Goal: Task Accomplishment & Management: Use online tool/utility

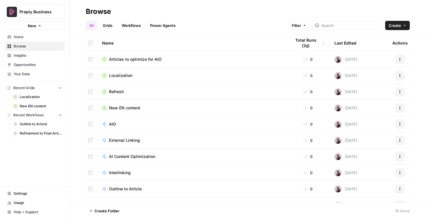
click at [122, 76] on span "Localization" at bounding box center [120, 76] width 23 height 6
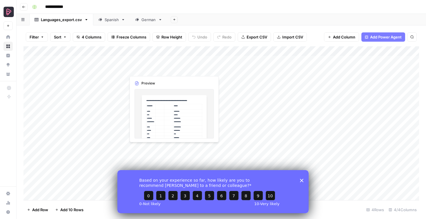
click at [303, 181] on div "Based on your experience so far, how likely are you to recommend [PERSON_NAME] …" at bounding box center [212, 191] width 191 height 43
click at [105, 25] on link "Spanish" at bounding box center [111, 20] width 37 height 12
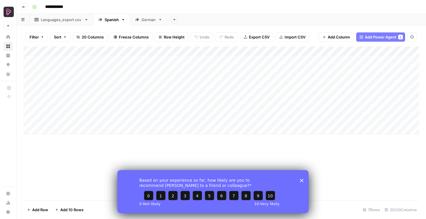
click at [302, 180] on icon "Close survey" at bounding box center [301, 180] width 3 height 3
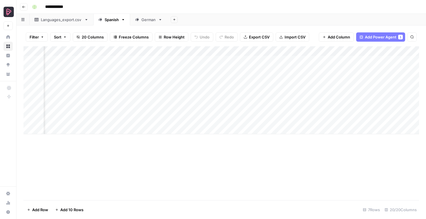
scroll to position [0, 253]
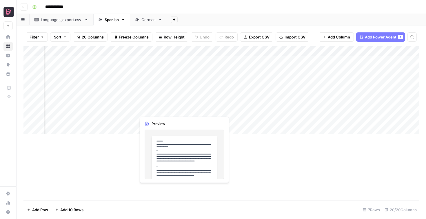
click at [145, 110] on div "Add Column" at bounding box center [220, 90] width 395 height 88
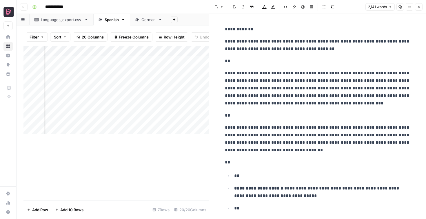
drag, startPoint x: 226, startPoint y: 36, endPoint x: 223, endPoint y: 27, distance: 9.6
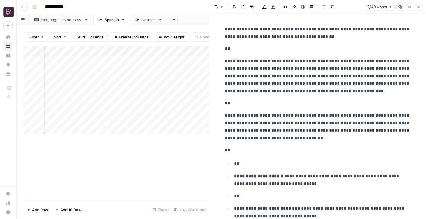
click at [418, 7] on icon "button" at bounding box center [418, 7] width 2 height 2
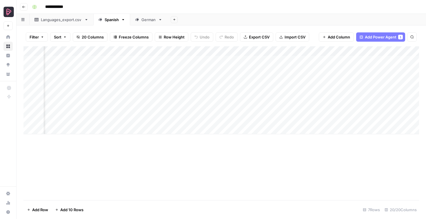
click at [164, 100] on div "Add Column" at bounding box center [220, 90] width 395 height 88
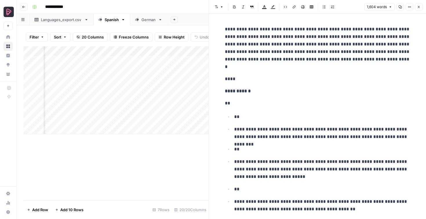
click at [146, 162] on div "Add Column" at bounding box center [115, 123] width 185 height 154
click at [419, 8] on icon "button" at bounding box center [418, 6] width 3 height 3
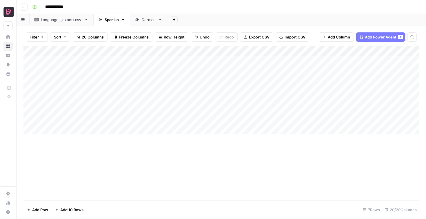
click at [202, 82] on div "Add Column" at bounding box center [220, 90] width 395 height 88
click at [217, 82] on textarea "**********" at bounding box center [226, 84] width 93 height 14
click at [203, 98] on div "Add Column" at bounding box center [220, 90] width 395 height 88
click at [203, 92] on div "Add Column" at bounding box center [220, 90] width 395 height 88
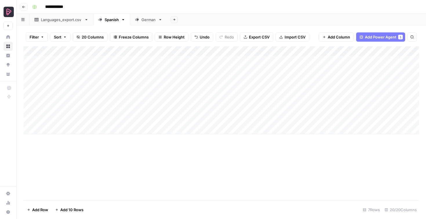
click at [203, 92] on div "Add Column" at bounding box center [220, 90] width 395 height 88
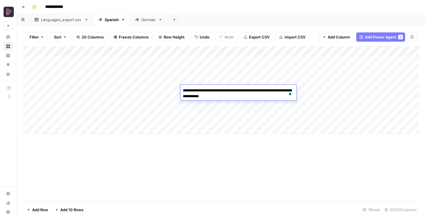
drag, startPoint x: 182, startPoint y: 91, endPoint x: 206, endPoint y: 91, distance: 24.3
click at [206, 91] on textarea "**********" at bounding box center [238, 94] width 116 height 14
click at [236, 164] on div "Add Column" at bounding box center [220, 123] width 395 height 154
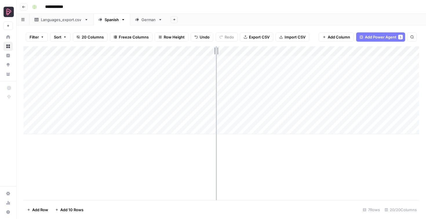
drag, startPoint x: 181, startPoint y: 49, endPoint x: 225, endPoint y: 49, distance: 44.0
click at [225, 49] on div "Add Column" at bounding box center [220, 90] width 395 height 88
drag, startPoint x: 225, startPoint y: 51, endPoint x: 202, endPoint y: 51, distance: 23.2
click at [202, 51] on div "Add Column" at bounding box center [220, 90] width 395 height 88
drag, startPoint x: 202, startPoint y: 48, endPoint x: 220, endPoint y: 48, distance: 18.2
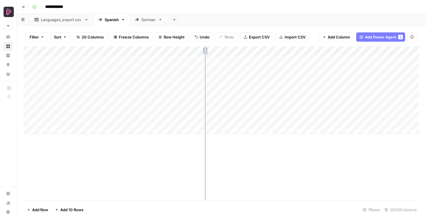
click at [220, 48] on div "Add Column" at bounding box center [220, 90] width 395 height 88
drag, startPoint x: 221, startPoint y: 53, endPoint x: 253, endPoint y: 53, distance: 32.7
click at [253, 53] on div "Add Column" at bounding box center [220, 90] width 395 height 88
click at [54, 130] on div "Add Column" at bounding box center [220, 90] width 395 height 88
click at [49, 140] on div "Add Column" at bounding box center [220, 95] width 395 height 98
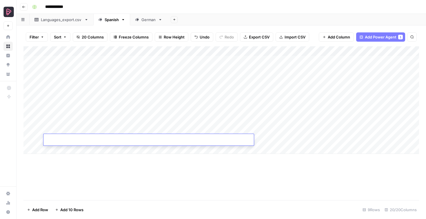
click at [91, 119] on div "Add Column" at bounding box center [220, 100] width 395 height 108
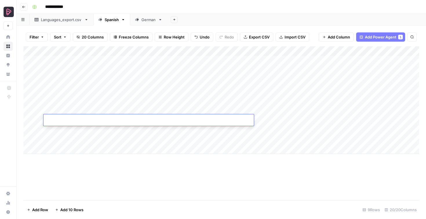
type input "**********"
click at [180, 177] on div "Add Column" at bounding box center [220, 123] width 395 height 154
click at [282, 116] on div "Add Column" at bounding box center [220, 100] width 395 height 108
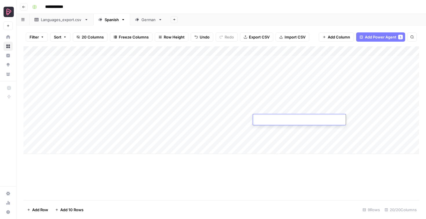
type textarea "**********"
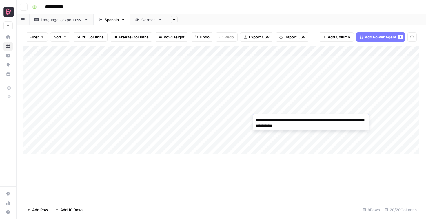
click at [279, 181] on div "Add Column" at bounding box center [220, 123] width 395 height 154
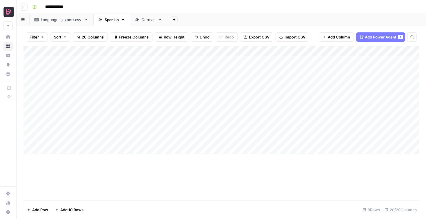
click at [322, 117] on div "Add Column" at bounding box center [220, 100] width 395 height 108
type textarea "****"
click at [318, 155] on div "Add Column" at bounding box center [220, 123] width 395 height 154
click at [278, 118] on div "Add Column" at bounding box center [220, 100] width 395 height 108
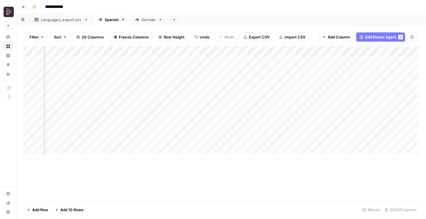
scroll to position [0, 235]
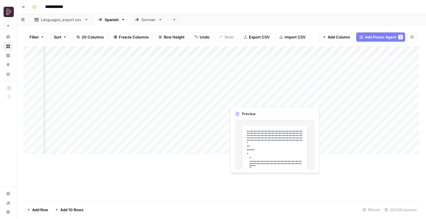
click at [235, 100] on div "Add Column" at bounding box center [220, 100] width 395 height 108
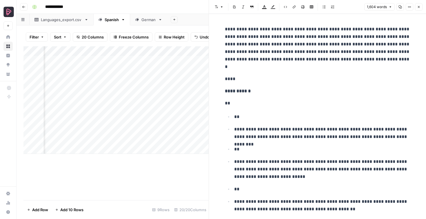
click at [254, 100] on div at bounding box center [252, 100] width 53 height 11
copy body "**********"
click at [418, 7] on icon "button" at bounding box center [418, 6] width 3 height 3
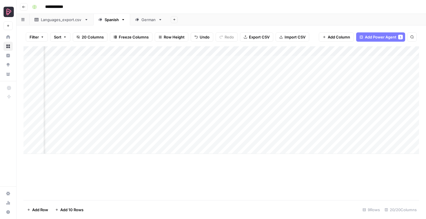
click at [245, 117] on div "Add Column" at bounding box center [220, 100] width 395 height 108
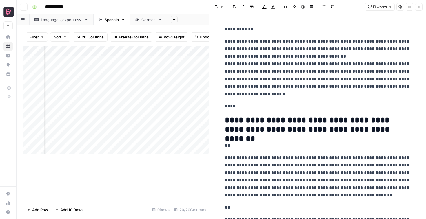
drag, startPoint x: 225, startPoint y: 42, endPoint x: 221, endPoint y: 20, distance: 22.1
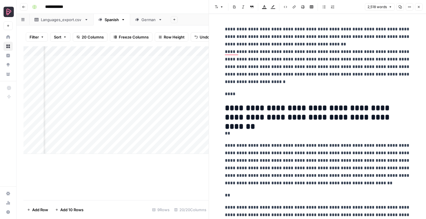
click at [161, 7] on div "**********" at bounding box center [225, 6] width 390 height 9
click at [419, 6] on icon "button" at bounding box center [418, 6] width 3 height 3
